Goal: Information Seeking & Learning: Learn about a topic

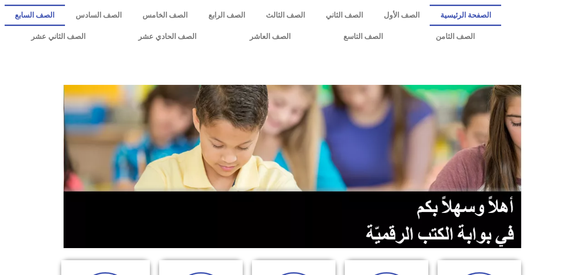
click at [65, 17] on link "الصف السابع" at bounding box center [35, 15] width 60 height 21
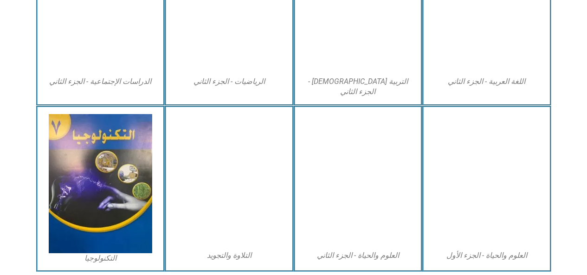
scroll to position [538, 0]
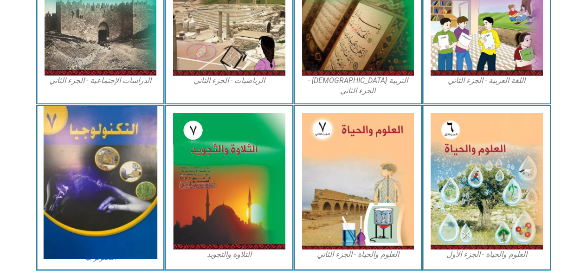
click at [135, 213] on img at bounding box center [101, 182] width 114 height 153
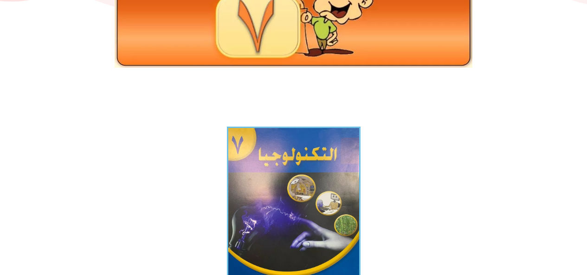
scroll to position [166, 0]
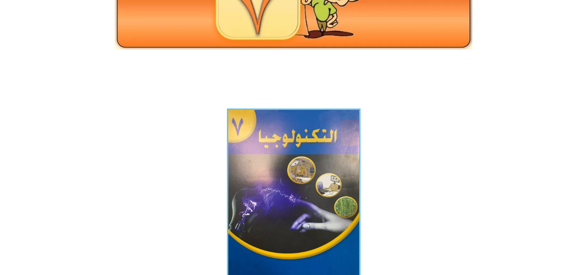
click at [286, 156] on img at bounding box center [294, 198] width 134 height 179
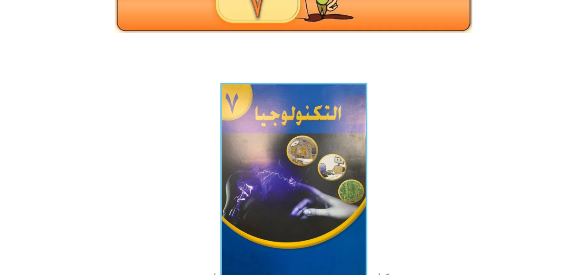
scroll to position [179, 0]
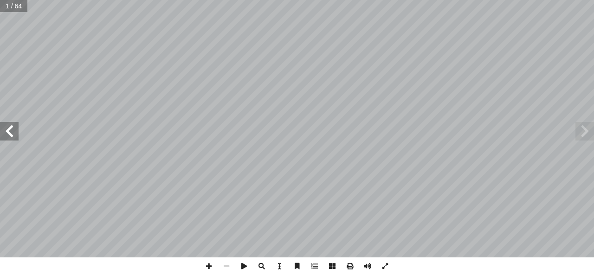
click at [8, 128] on span at bounding box center [9, 131] width 19 height 19
click at [14, 130] on span at bounding box center [9, 131] width 19 height 19
click at [10, 130] on span at bounding box center [9, 131] width 19 height 19
click at [3, 136] on span at bounding box center [9, 131] width 19 height 19
click at [9, 135] on span at bounding box center [9, 131] width 19 height 19
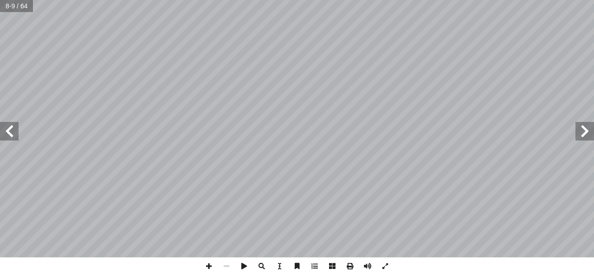
click at [7, 126] on span at bounding box center [9, 131] width 19 height 19
